Goal: Task Accomplishment & Management: Manage account settings

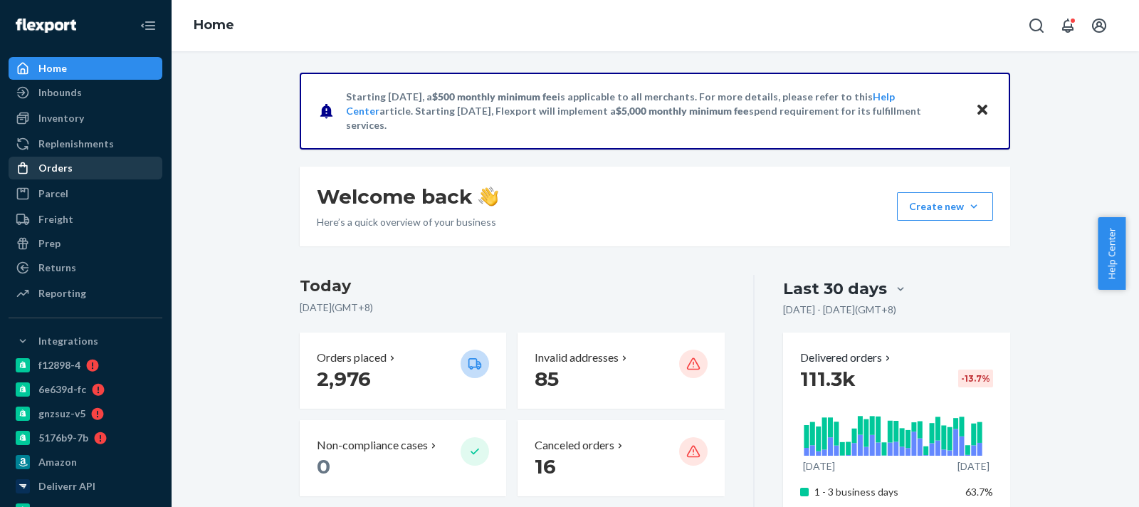
click at [129, 169] on div "Orders" at bounding box center [85, 168] width 151 height 20
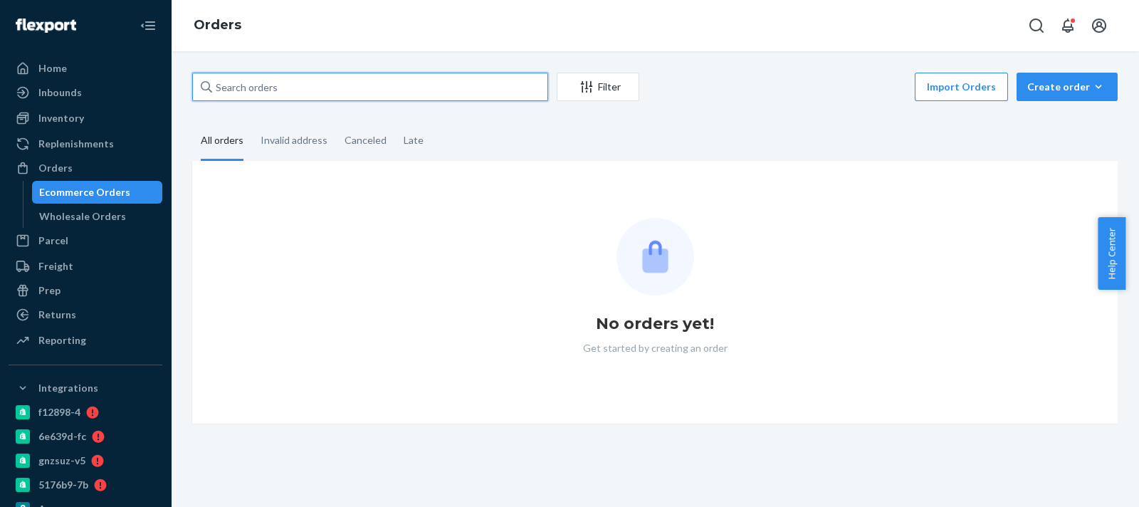
click at [284, 91] on input "text" at bounding box center [370, 87] width 356 height 28
paste input "2719853"
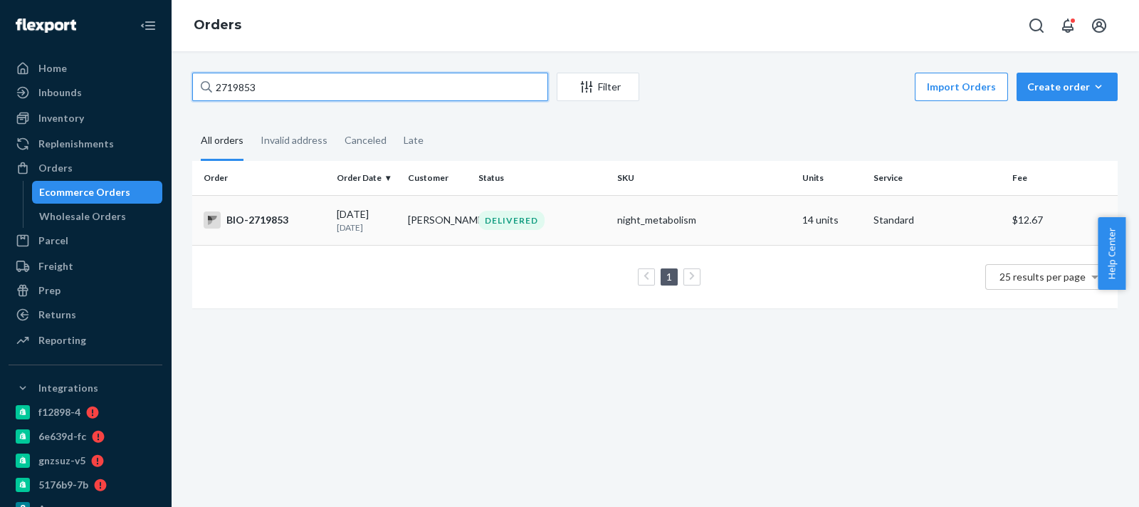
type input "2719853"
click at [424, 228] on td "[PERSON_NAME]" at bounding box center [437, 220] width 71 height 50
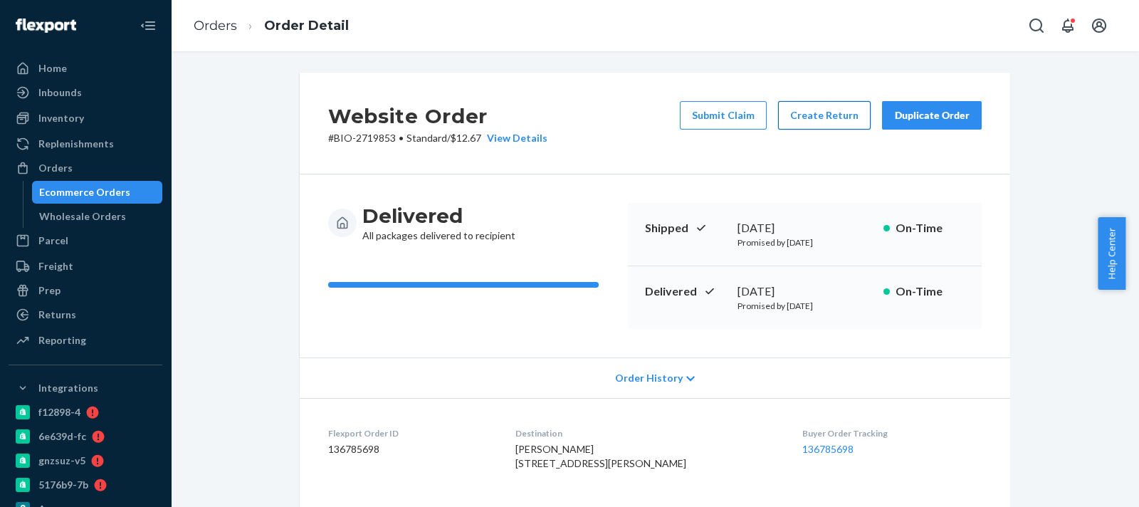
click at [819, 117] on button "Create Return" at bounding box center [824, 115] width 93 height 28
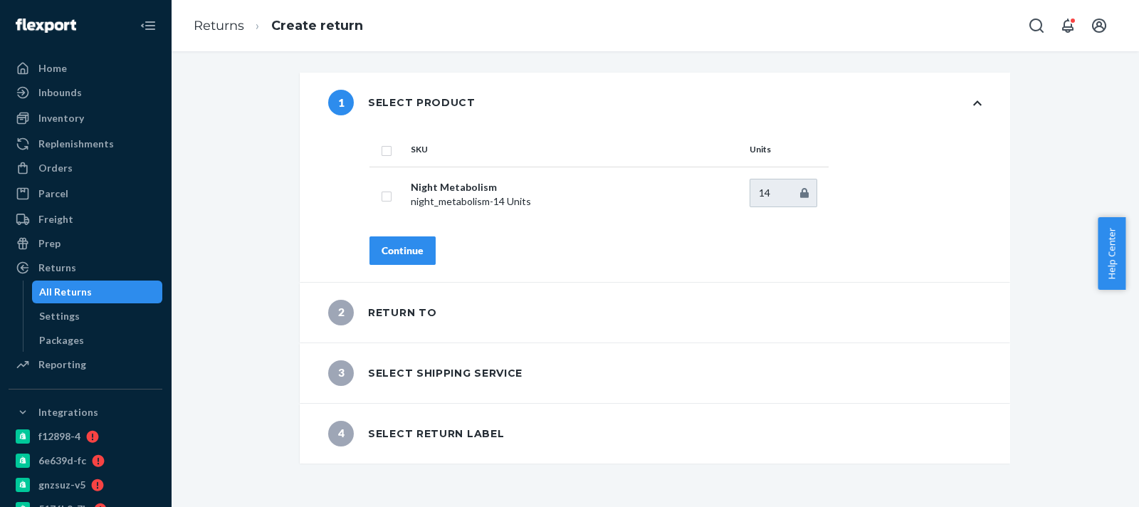
click at [381, 153] on input "checkbox" at bounding box center [386, 149] width 11 height 15
checkbox input "true"
